Goal: Check status: Check status

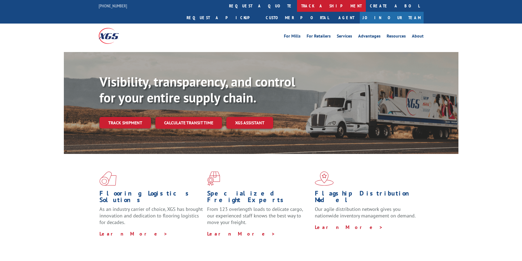
click at [297, 7] on link "track a shipment" at bounding box center [331, 6] width 69 height 12
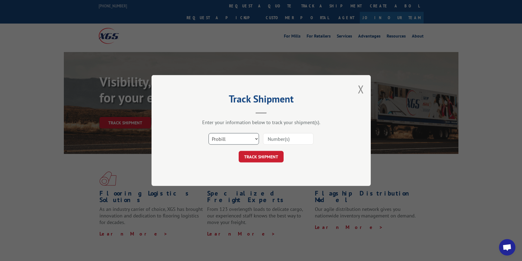
click at [221, 138] on select "Select category... Probill BOL PO" at bounding box center [234, 139] width 50 height 12
select select "po"
click at [209, 133] on select "Select category... Probill BOL PO" at bounding box center [234, 139] width 50 height 12
paste input "28414677"
type input "28414677"
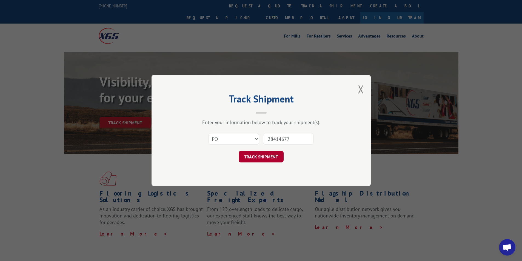
click at [253, 157] on button "TRACK SHIPMENT" at bounding box center [261, 157] width 45 height 12
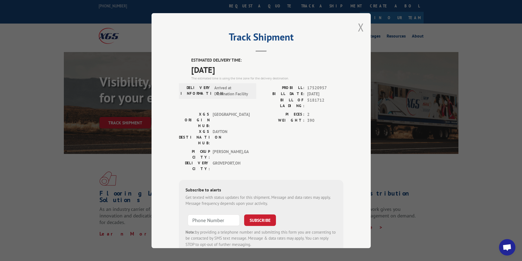
click at [359, 28] on button "Close modal" at bounding box center [361, 27] width 6 height 15
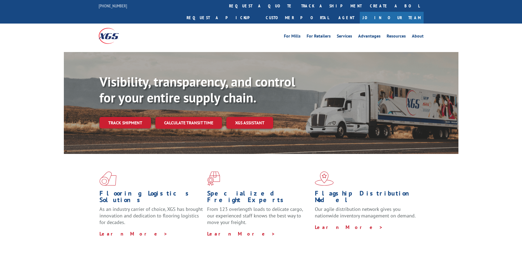
click at [297, 6] on link "track a shipment" at bounding box center [331, 6] width 69 height 12
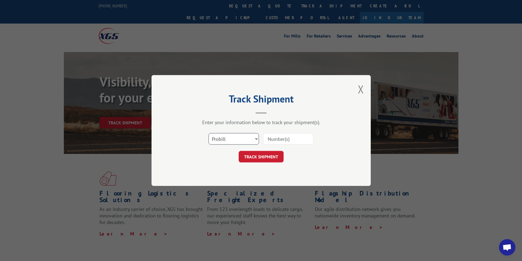
click at [219, 139] on select "Select category... Probill BOL PO" at bounding box center [234, 139] width 50 height 12
select select "po"
click at [209, 133] on select "Select category... Probill BOL PO" at bounding box center [234, 139] width 50 height 12
paste input "28414677"
type input "28414677"
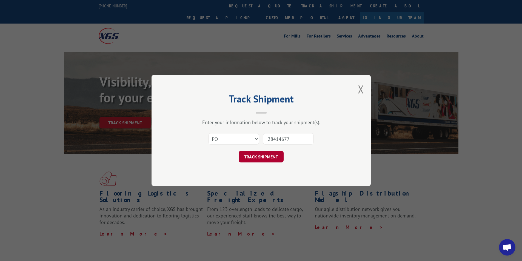
click at [258, 162] on button "TRACK SHIPMENT" at bounding box center [261, 157] width 45 height 12
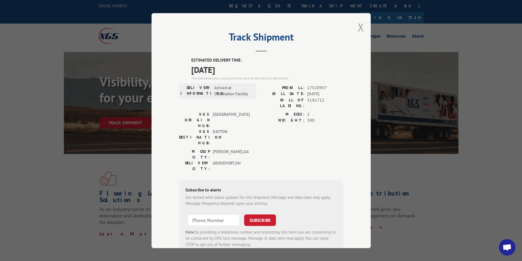
click at [359, 29] on button "Close modal" at bounding box center [361, 27] width 6 height 15
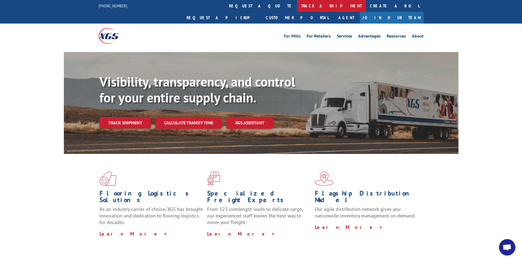
click at [297, 5] on link "track a shipment" at bounding box center [331, 6] width 69 height 12
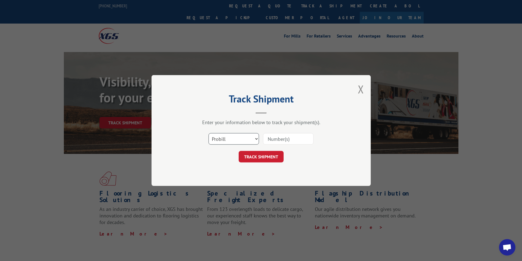
drag, startPoint x: 234, startPoint y: 136, endPoint x: 235, endPoint y: 124, distance: 11.9
click at [233, 136] on select "Select category... Probill BOL PO" at bounding box center [234, 139] width 50 height 12
select select "bol"
click at [209, 133] on select "Select category... Probill BOL PO" at bounding box center [234, 139] width 50 height 12
paste input "5181712"
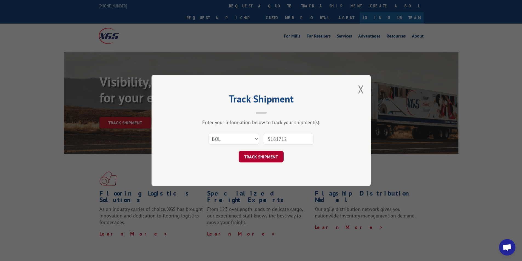
type input "5181712"
click at [258, 156] on button "TRACK SHIPMENT" at bounding box center [261, 157] width 45 height 12
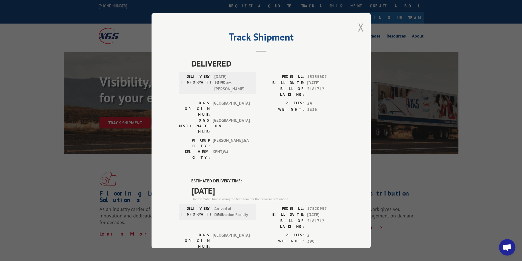
click at [360, 29] on button "Close modal" at bounding box center [361, 27] width 6 height 15
